Goal: Navigation & Orientation: Find specific page/section

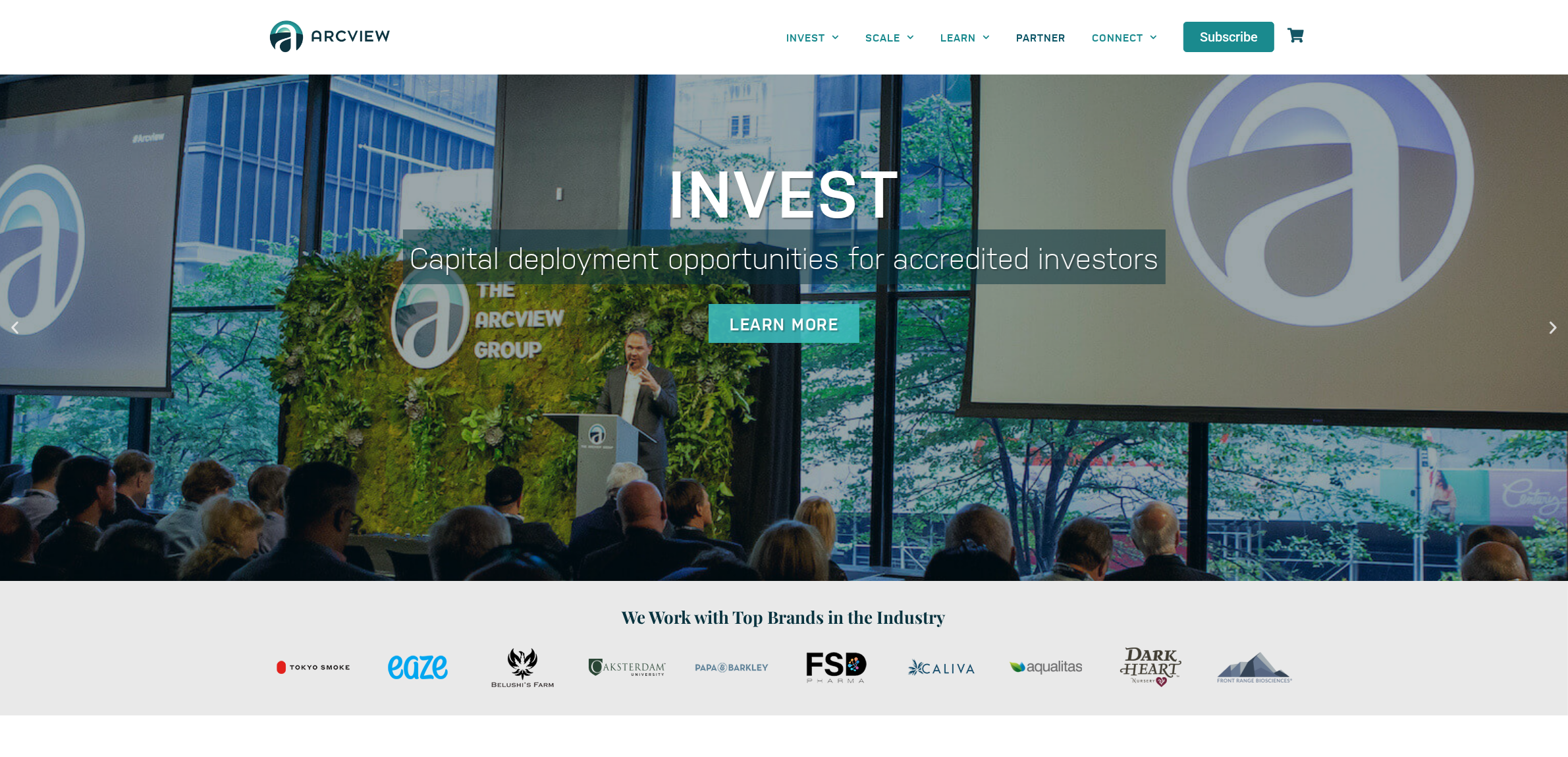
click at [1042, 38] on link "PARTNER" at bounding box center [1041, 37] width 76 height 30
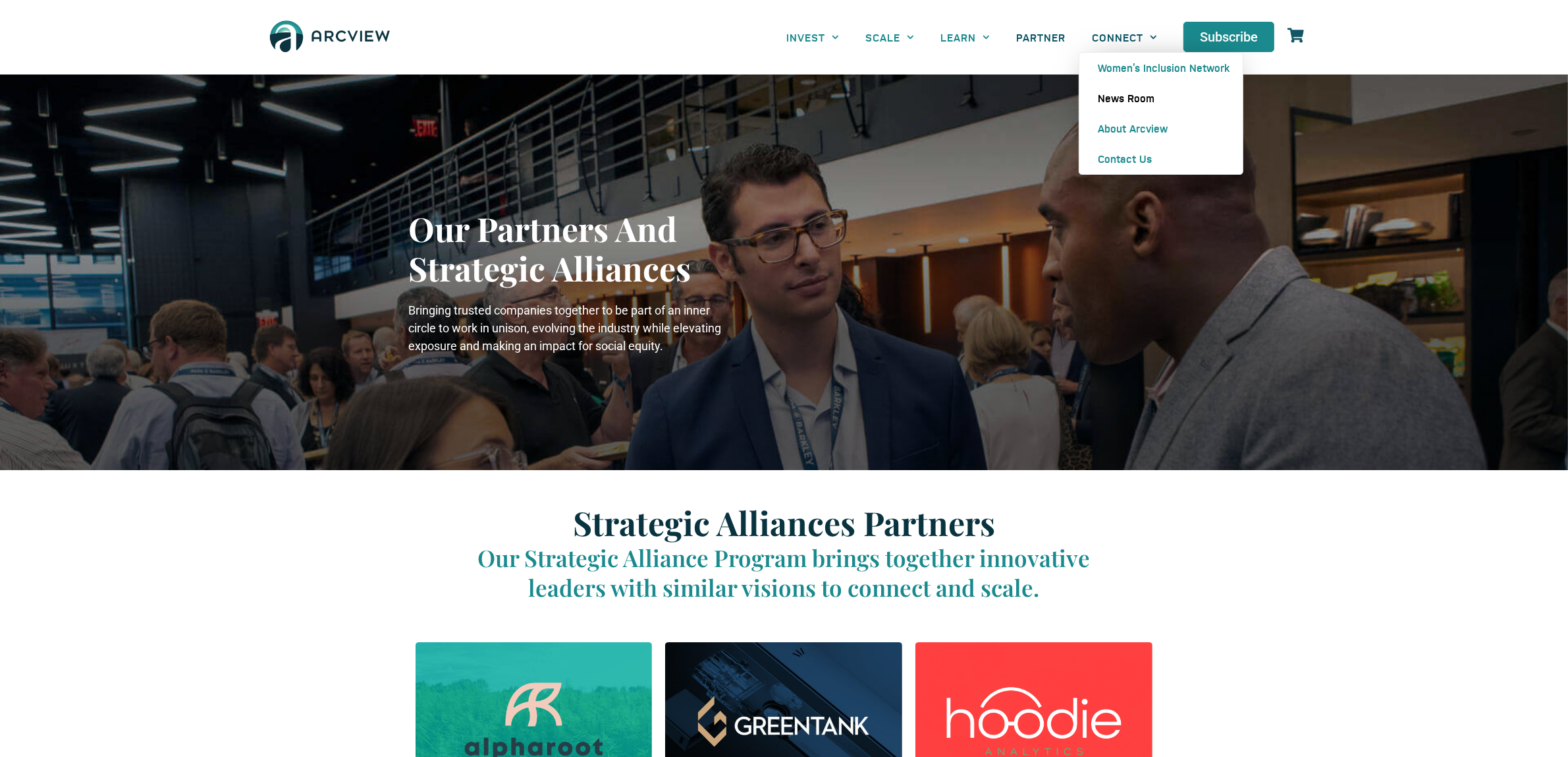
click at [1133, 95] on link "News Room" at bounding box center [1161, 98] width 164 height 31
